Goal: Information Seeking & Learning: Understand process/instructions

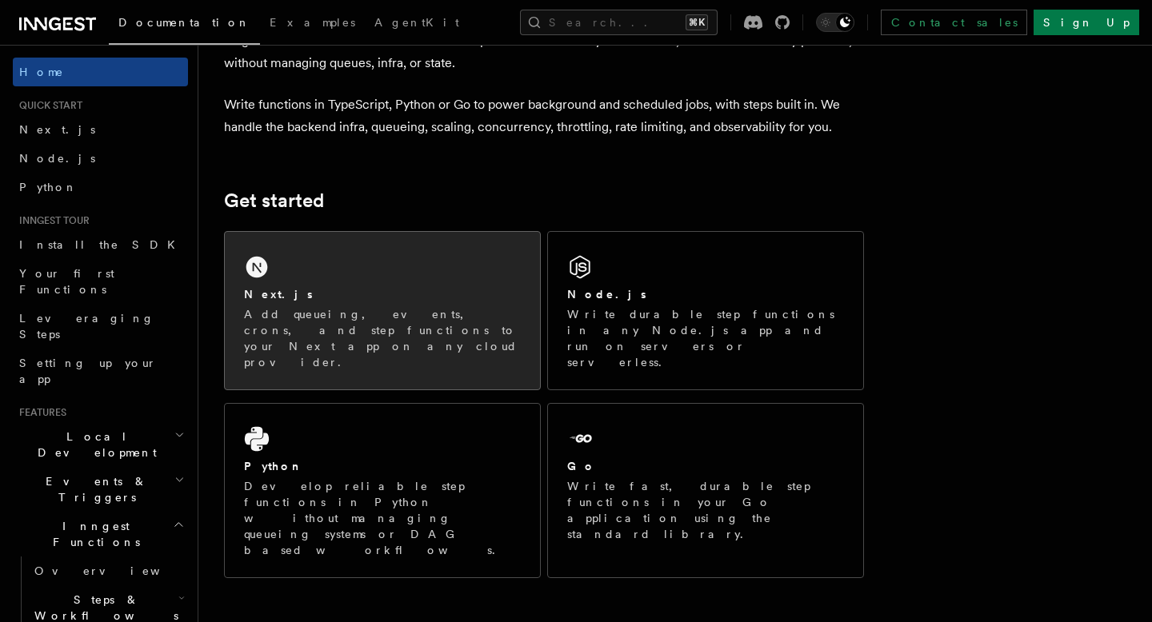
scroll to position [119, 0]
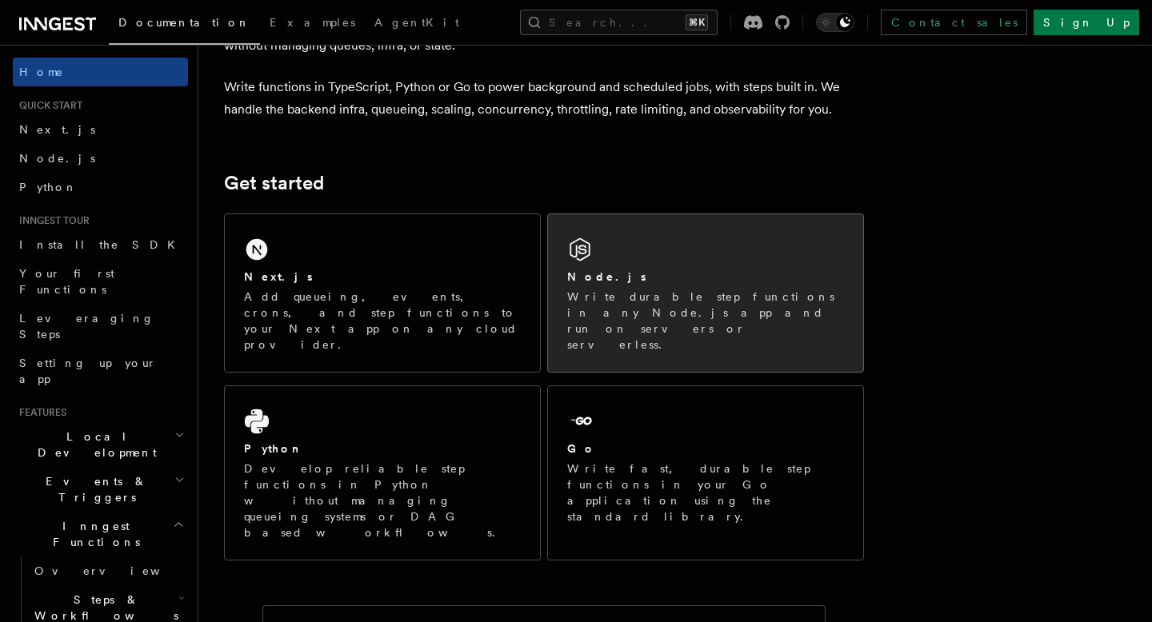
click at [682, 270] on div "Node.js" at bounding box center [705, 277] width 277 height 17
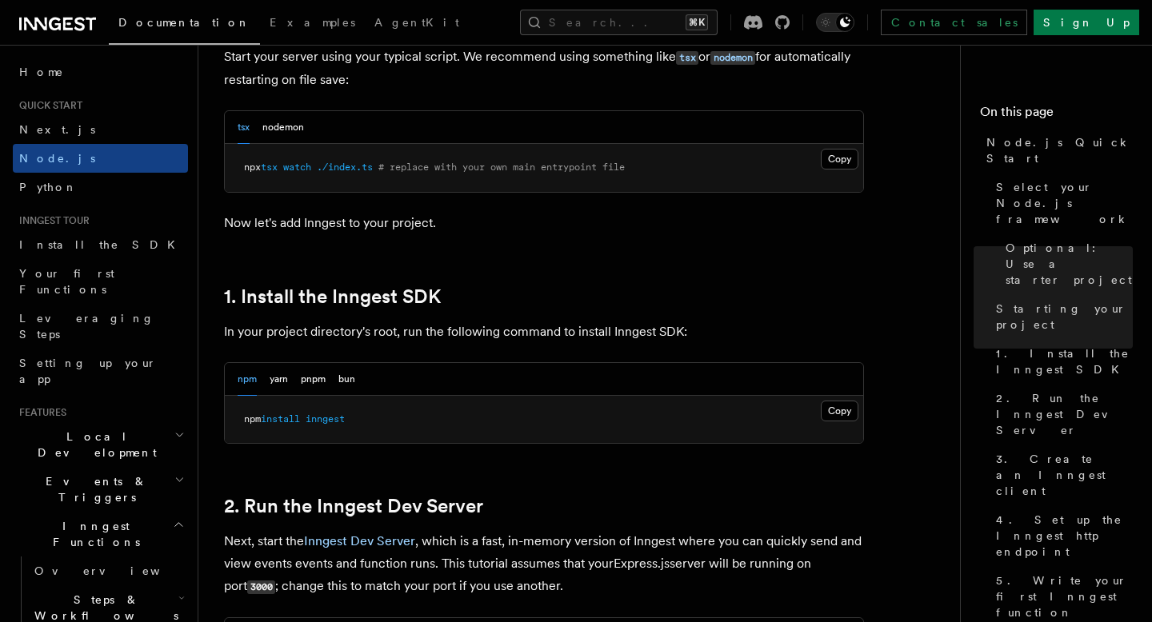
scroll to position [817, 0]
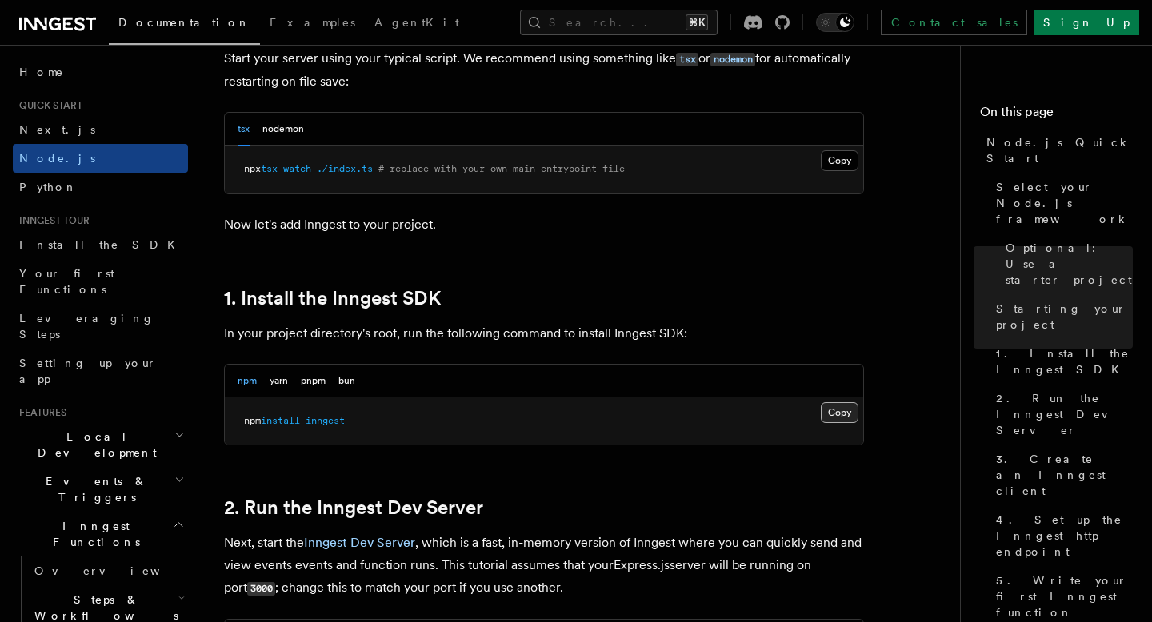
click at [848, 416] on button "Copy Copied" at bounding box center [840, 412] width 38 height 21
click at [290, 135] on button "nodemon" at bounding box center [283, 129] width 42 height 33
click at [235, 128] on div "tsx nodemon" at bounding box center [544, 129] width 638 height 33
click at [242, 131] on button "tsx" at bounding box center [244, 129] width 12 height 33
click at [831, 406] on button "Copy Copied" at bounding box center [840, 412] width 38 height 21
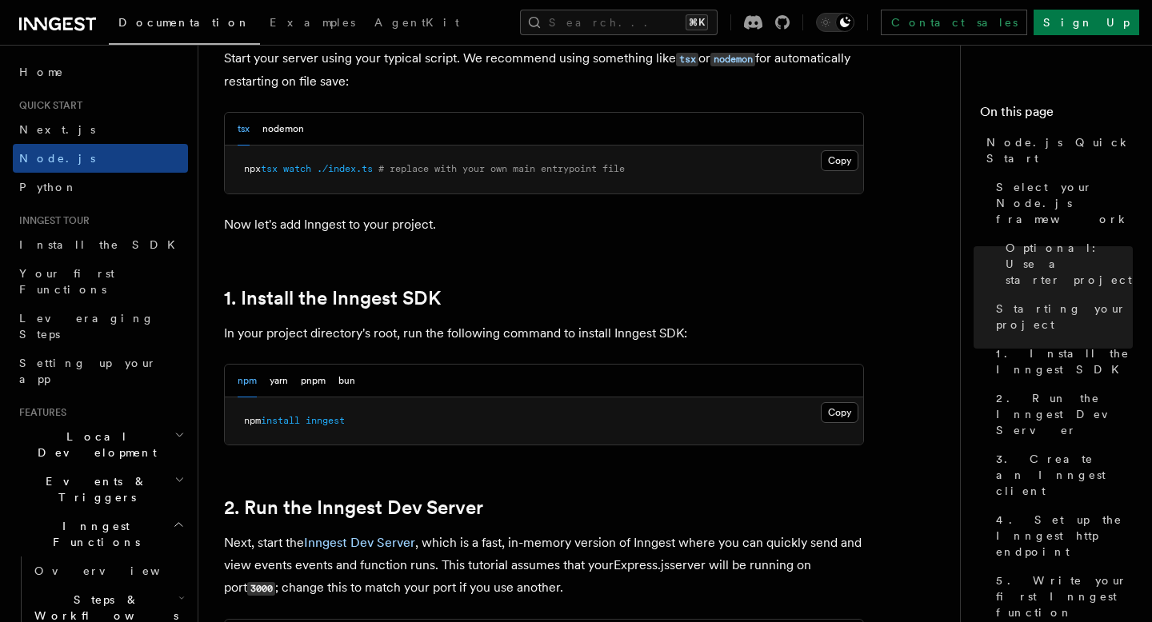
click at [700, 342] on p "In your project directory's root, run the following command to install Inngest …" at bounding box center [544, 333] width 640 height 22
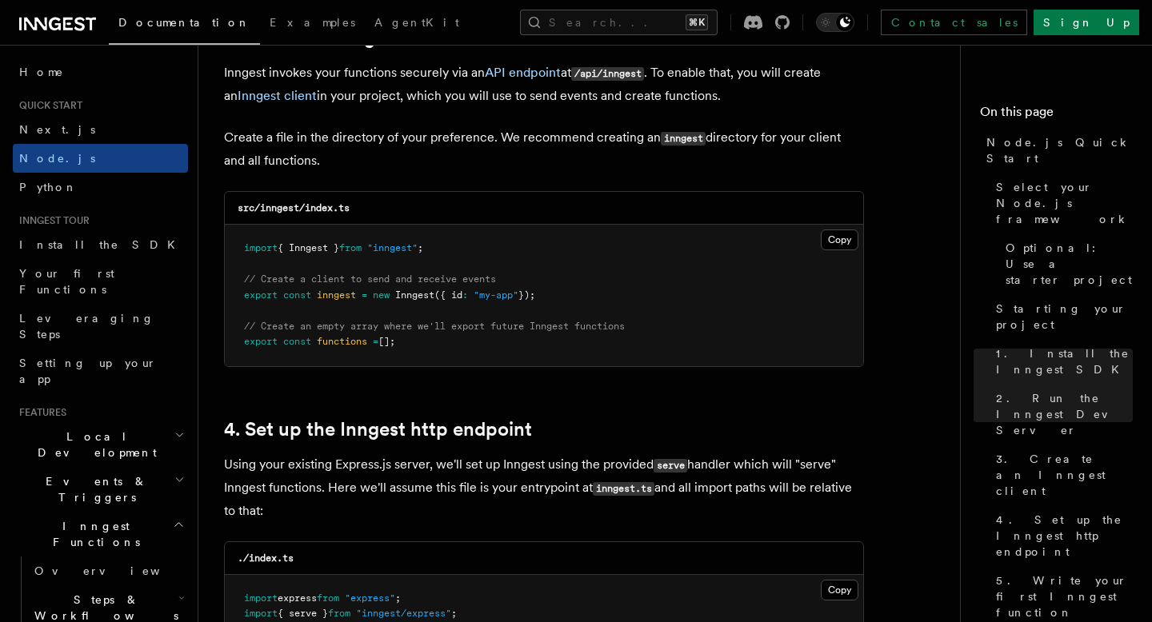
scroll to position [2076, 0]
click at [836, 248] on button "Copy Copied" at bounding box center [840, 240] width 38 height 21
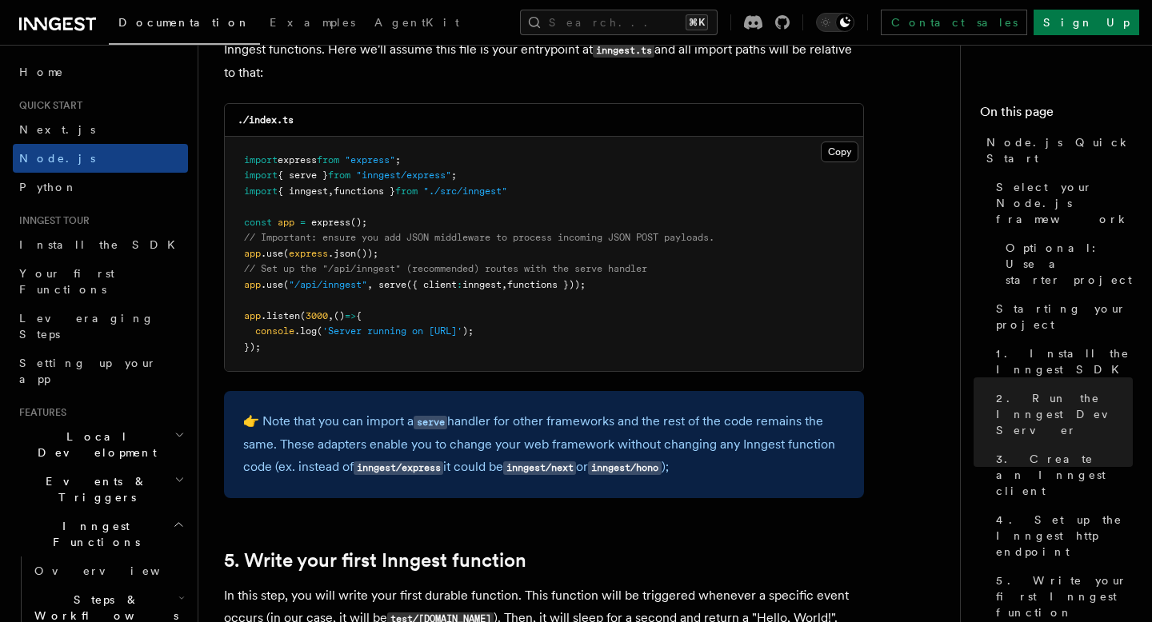
scroll to position [2505, 0]
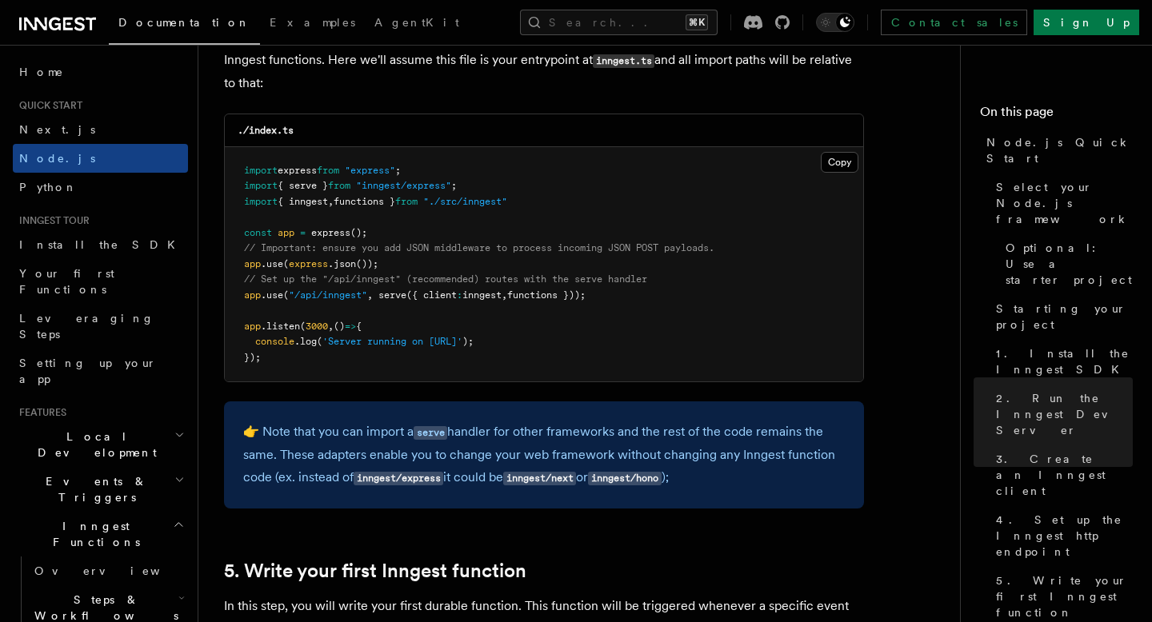
drag, startPoint x: 242, startPoint y: 298, endPoint x: 644, endPoint y: 302, distance: 402.4
click at [644, 302] on pre "import express from "express" ; import { serve } from "inngest/express" ; impor…" at bounding box center [544, 264] width 638 height 235
copy span "app .use ( "/api/inngest" , serve ({ client : inngest , functions }));"
click at [644, 302] on pre "import express from "express" ; import { serve } from "inngest/express" ; impor…" at bounding box center [544, 264] width 638 height 235
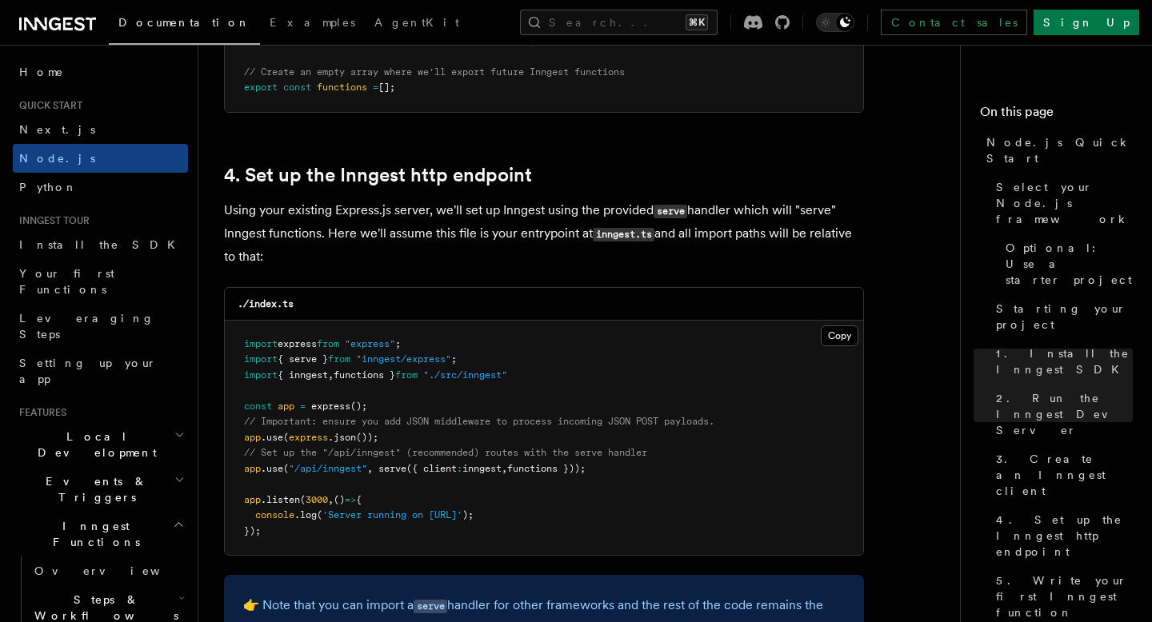
scroll to position [2338, 0]
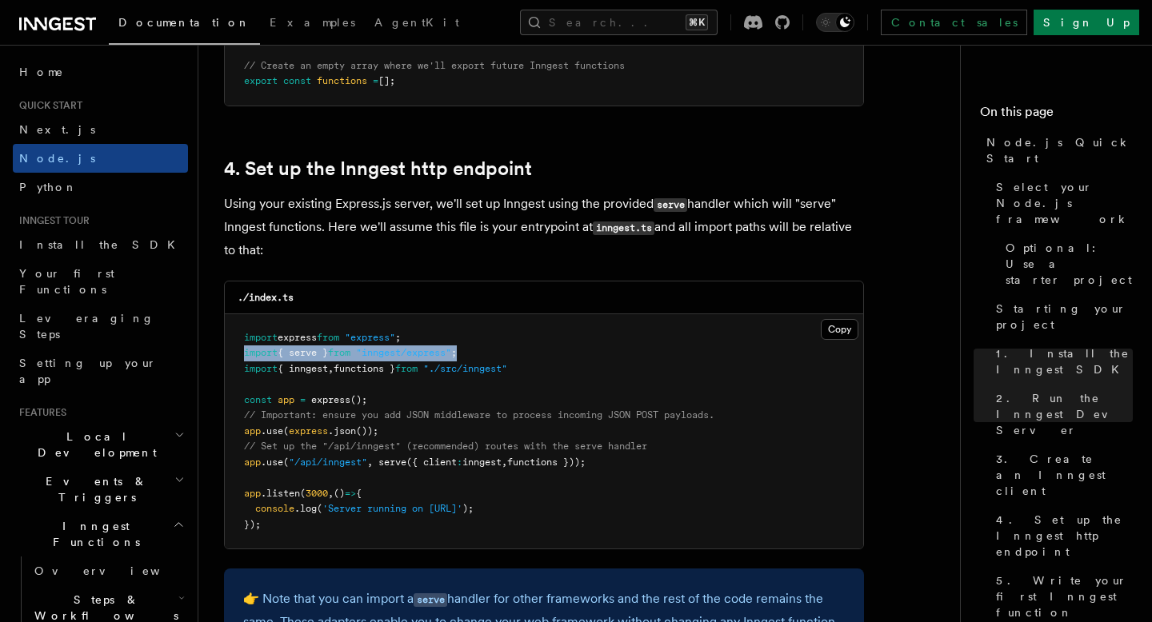
drag, startPoint x: 485, startPoint y: 358, endPoint x: 241, endPoint y: 353, distance: 244.1
click at [240, 353] on pre "import express from "express" ; import { serve } from "inngest/express" ; impor…" at bounding box center [544, 431] width 638 height 235
copy span "import { serve } from "inngest/express" ;"
